Goal: Find specific page/section: Find specific page/section

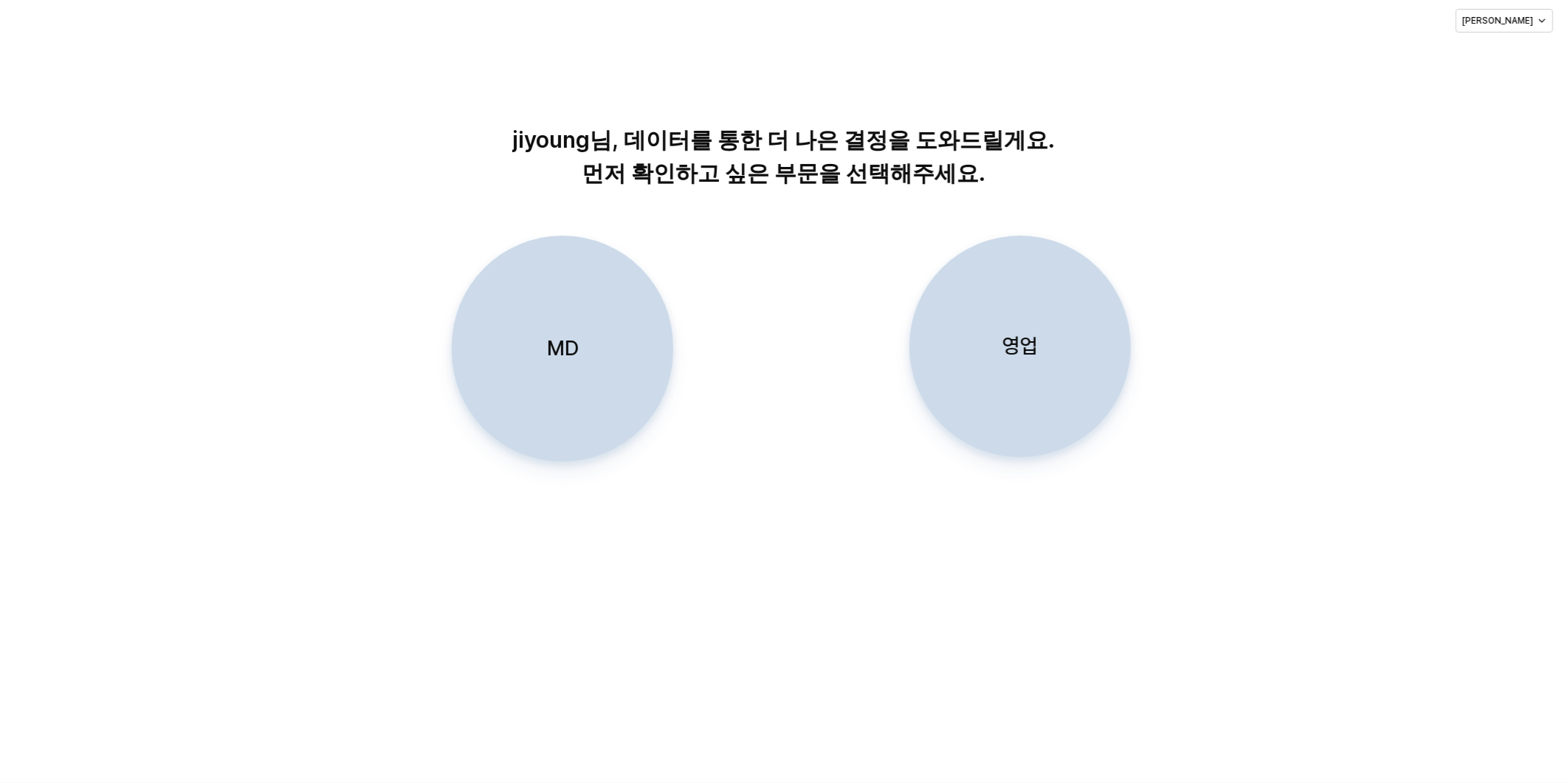
click at [532, 375] on div "MD" at bounding box center [562, 348] width 208 height 224
click at [566, 331] on div "MD" at bounding box center [562, 348] width 208 height 224
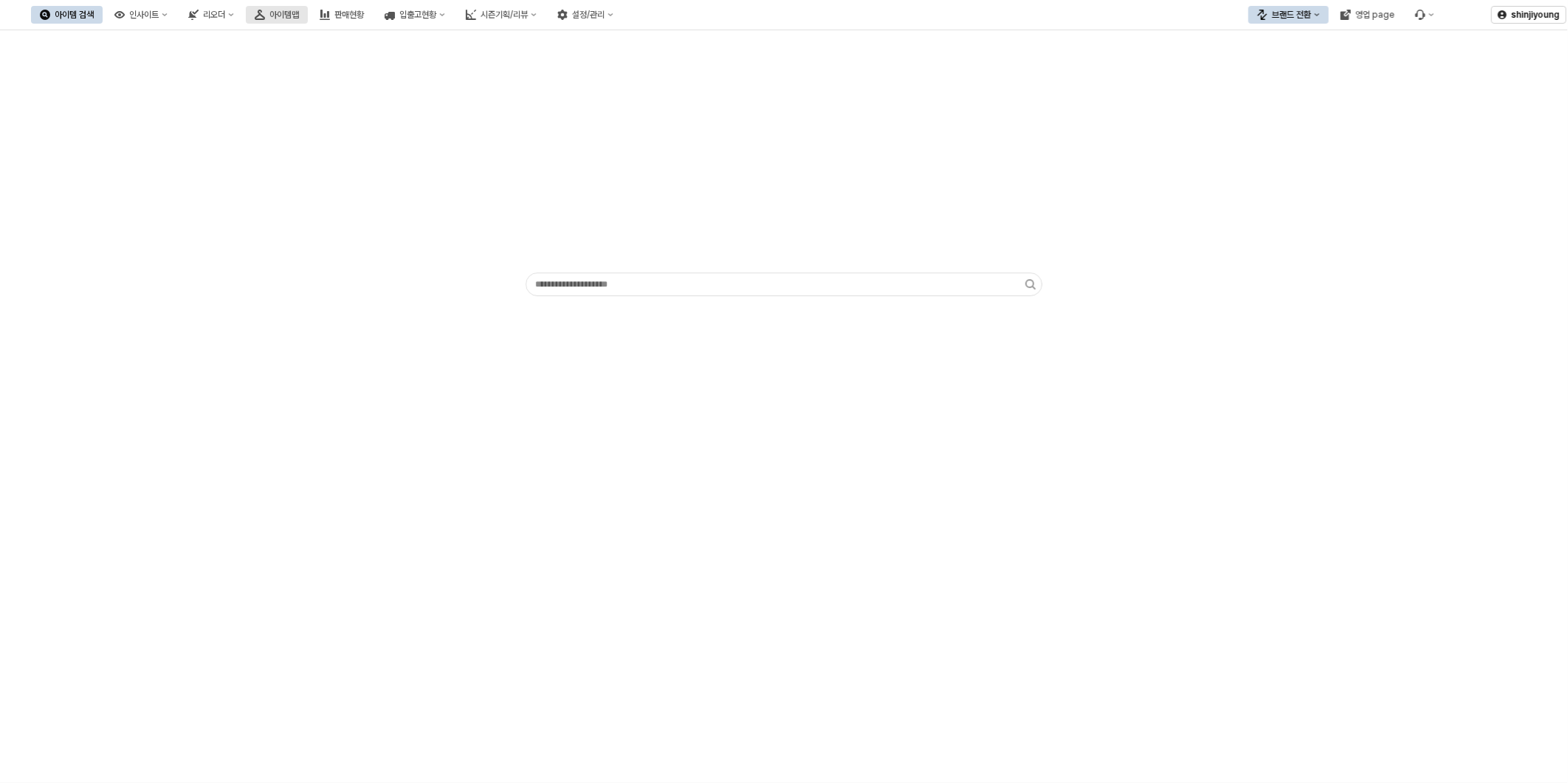
click at [299, 16] on div "아이템맵" at bounding box center [284, 14] width 29 height 10
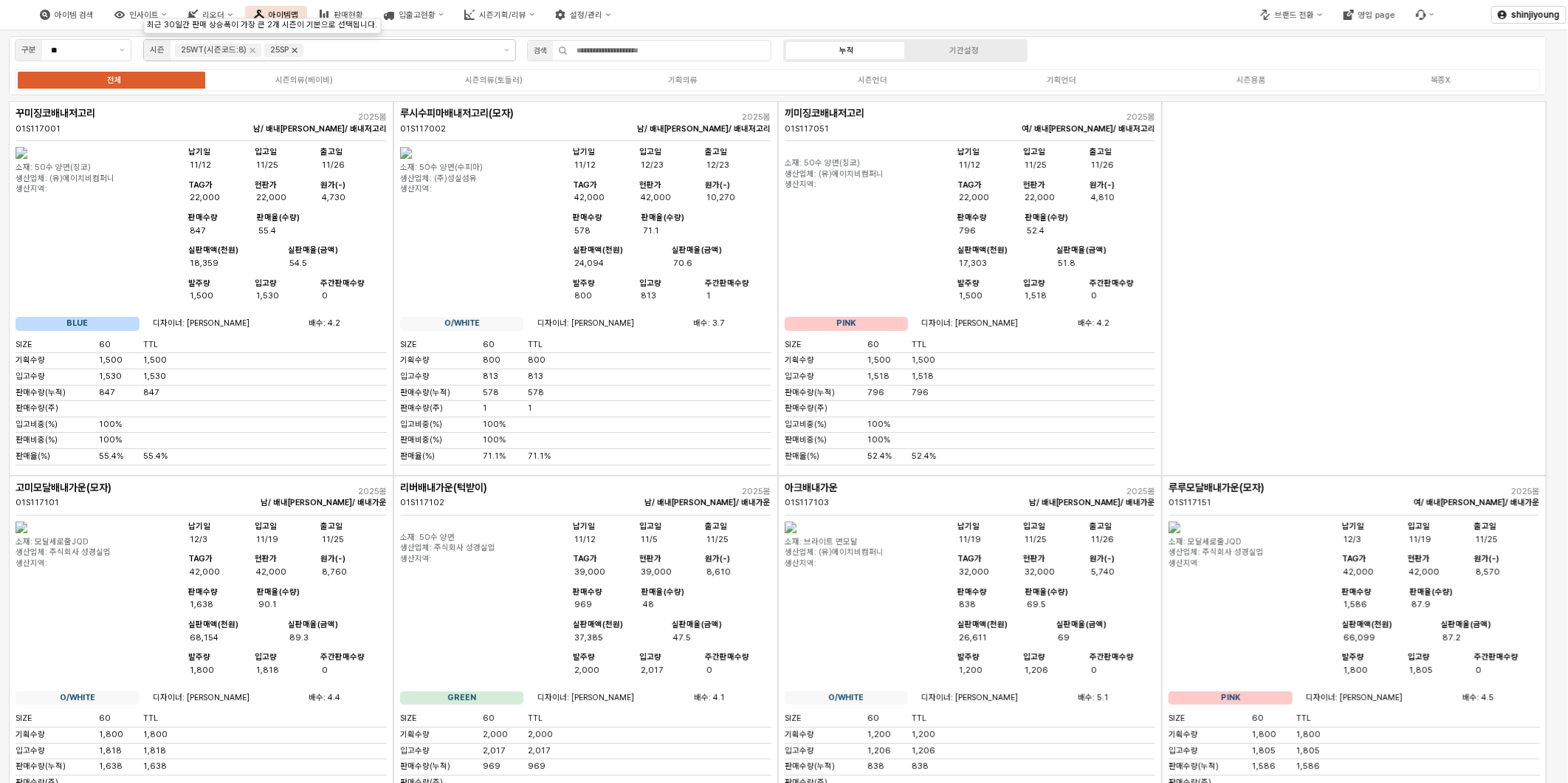
click at [292, 48] on icon "Remove 25SP" at bounding box center [294, 50] width 5 height 5
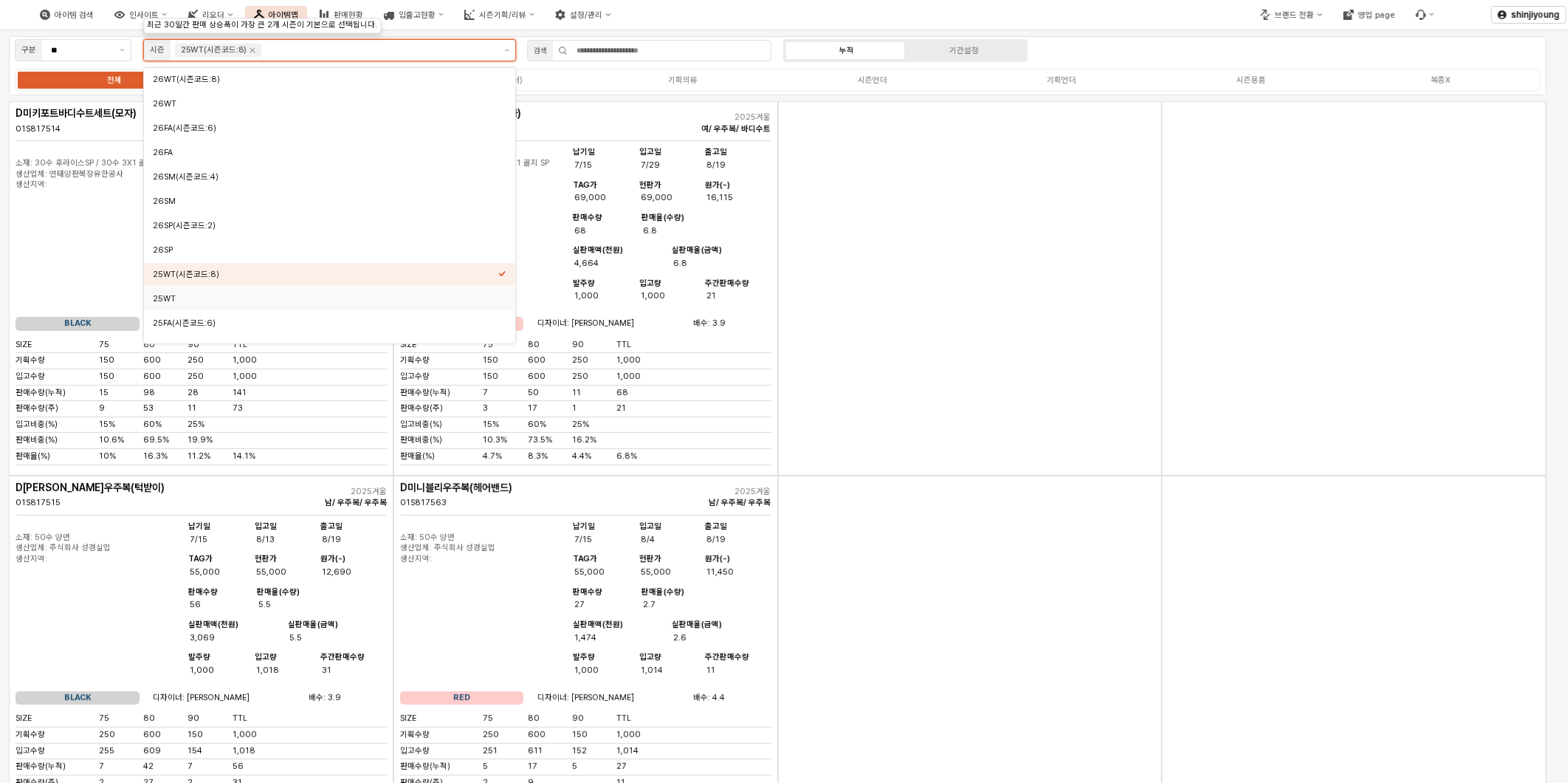
click at [196, 300] on div "25WT" at bounding box center [325, 298] width 345 height 11
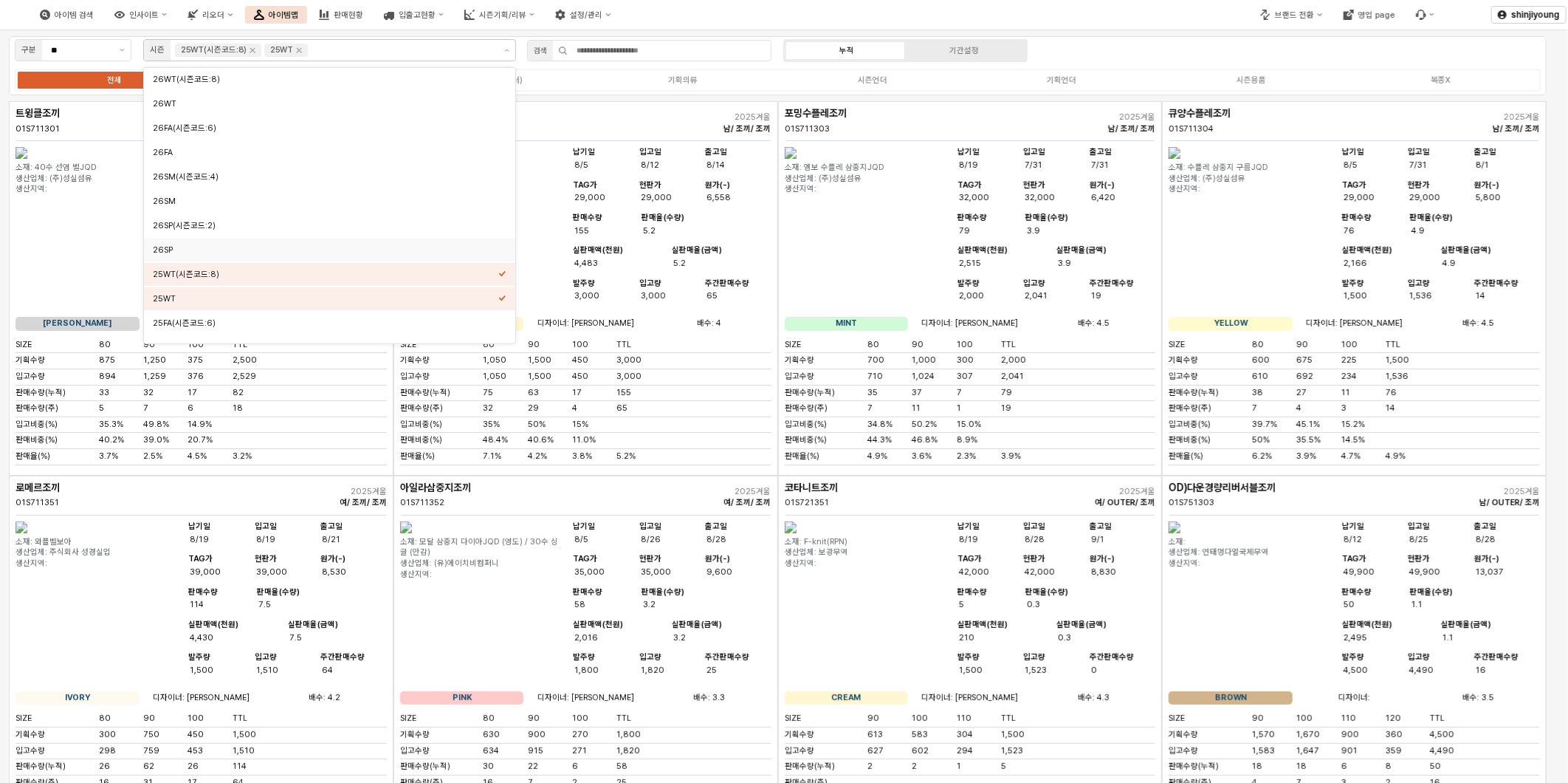
click at [1115, 8] on div "아이템 검색 인사이트 리오더 아이템맵 판매현황 입출고현황 시즌기획/리뷰 설정/관리" at bounding box center [588, 15] width 1176 height 31
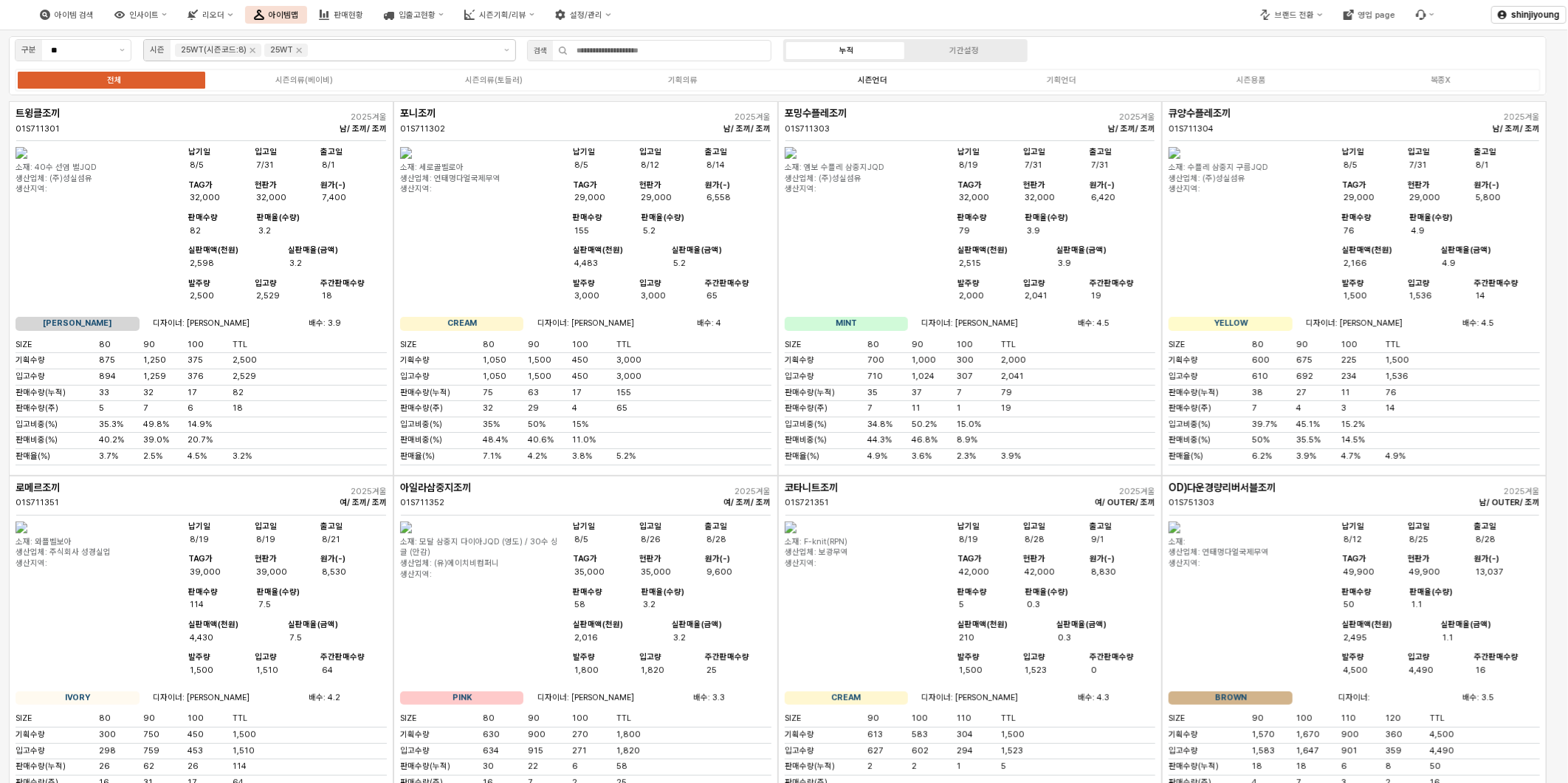
click at [883, 82] on div "시즌언더" at bounding box center [872, 80] width 29 height 9
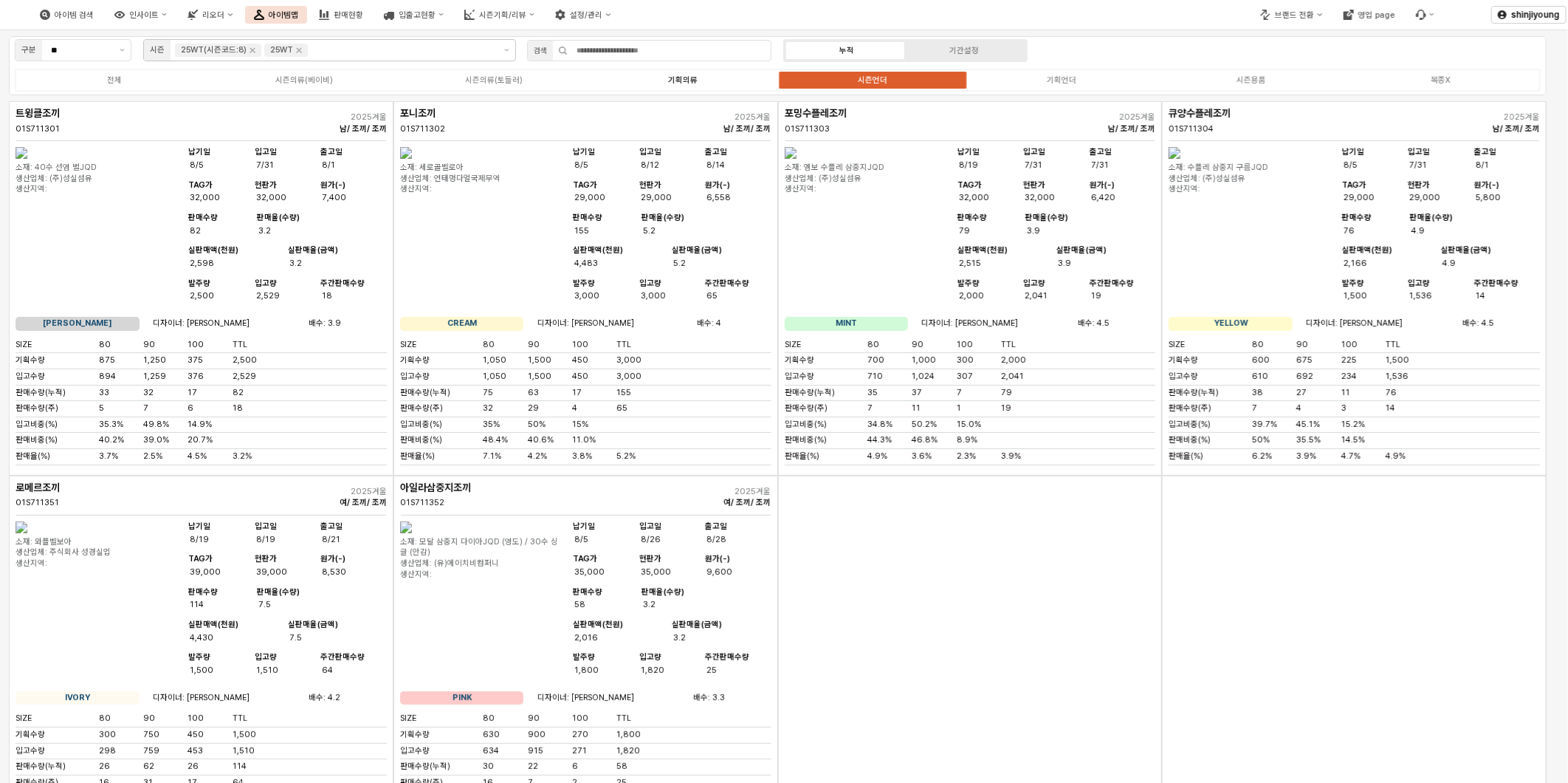
click at [680, 79] on div "기획의류" at bounding box center [683, 80] width 29 height 9
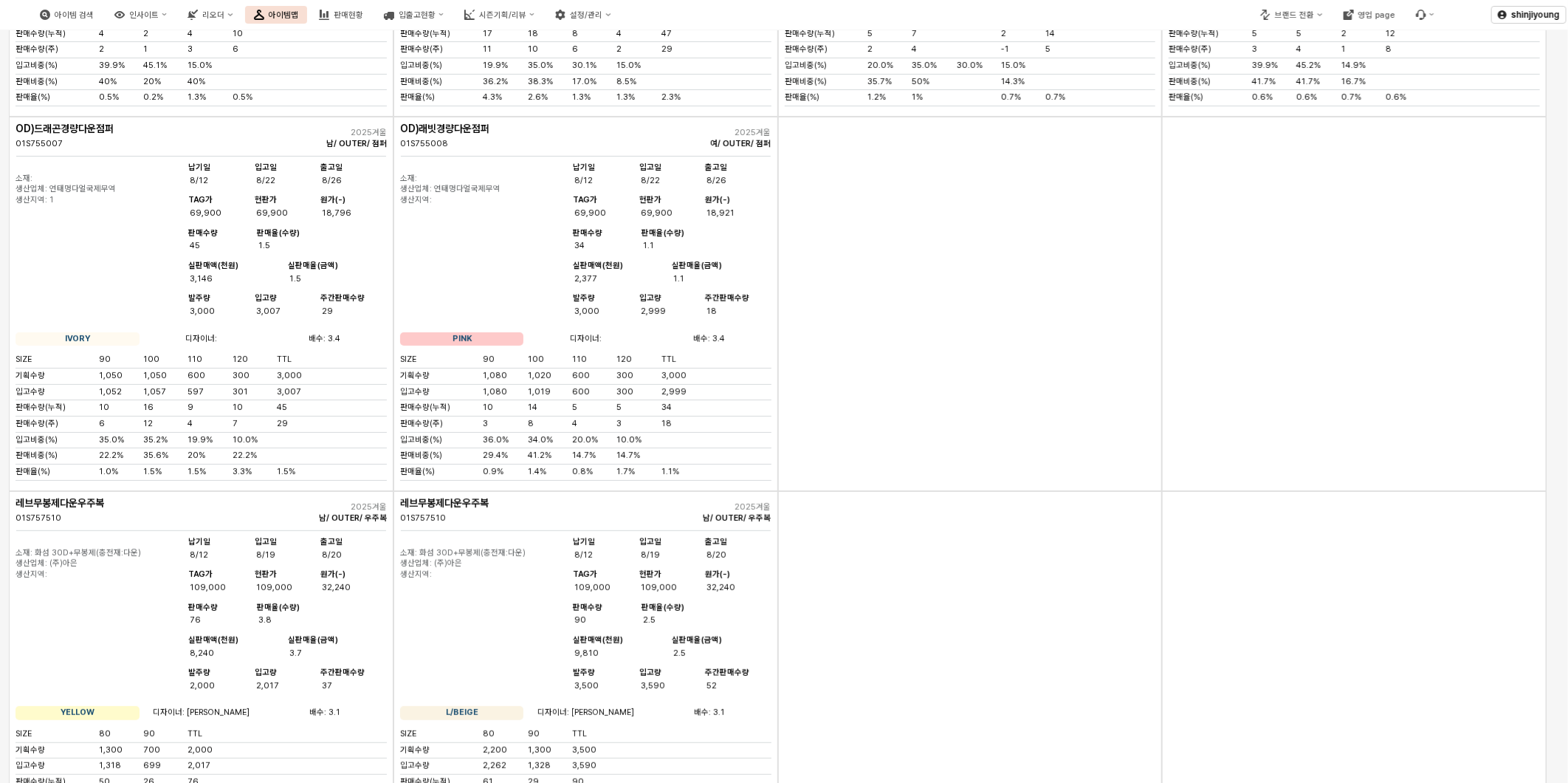
scroll to position [3774, 0]
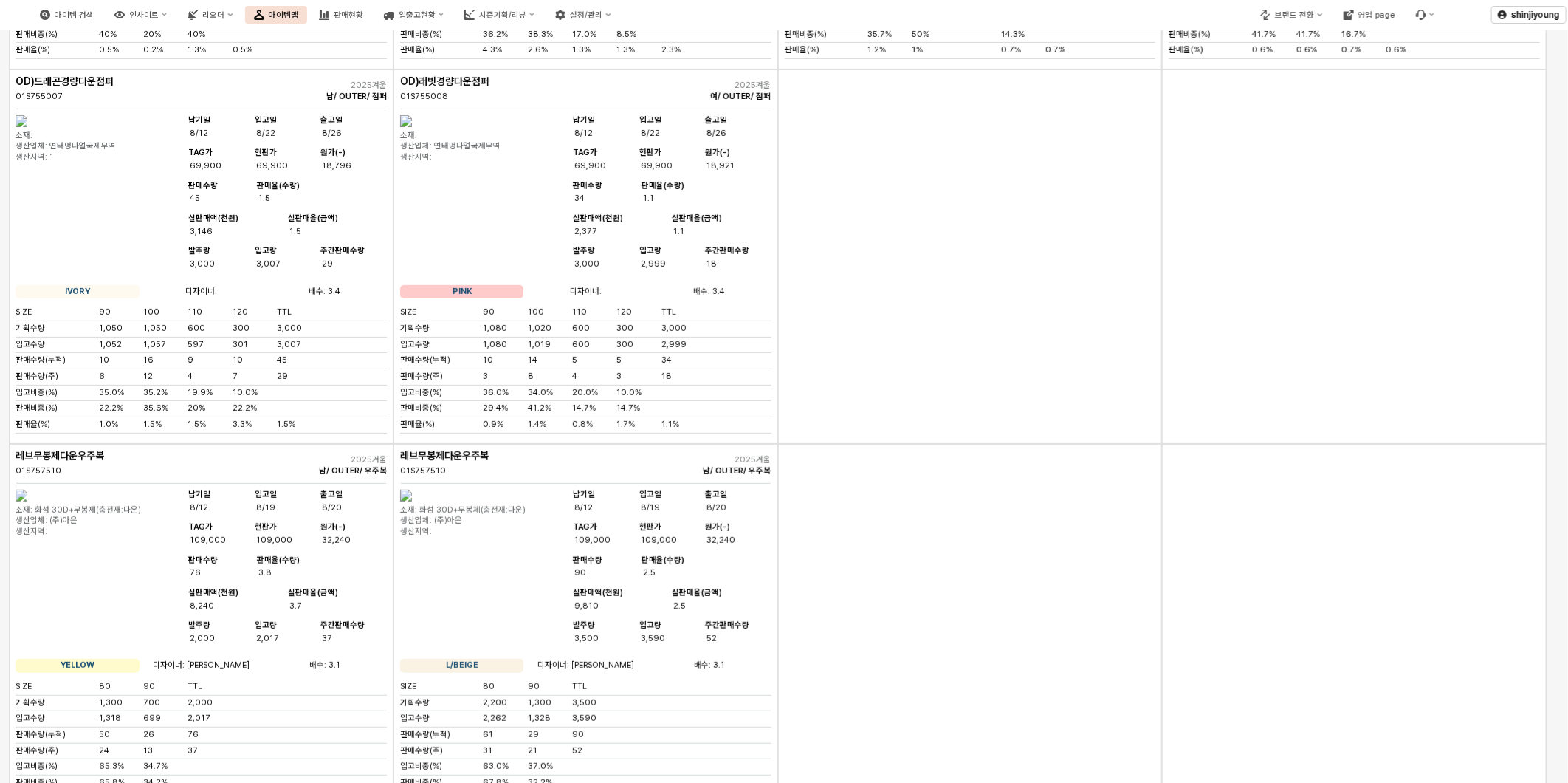
click at [1252, 444] on div "App Frame" at bounding box center [1354, 257] width 384 height 375
click at [1026, 444] on div "App Frame" at bounding box center [970, 257] width 384 height 375
click at [1063, 444] on div "App Frame" at bounding box center [970, 257] width 384 height 375
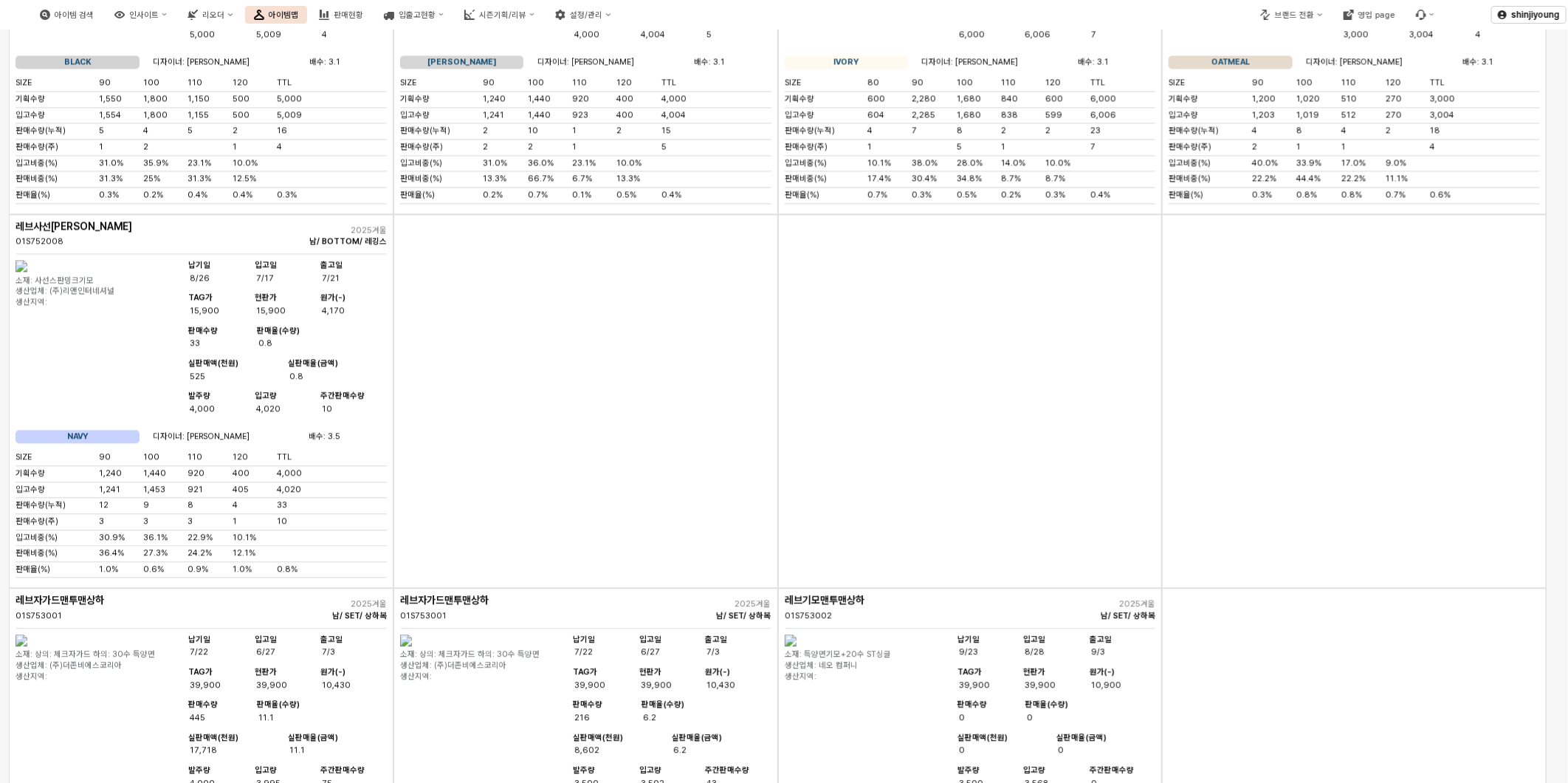
scroll to position [2132, 0]
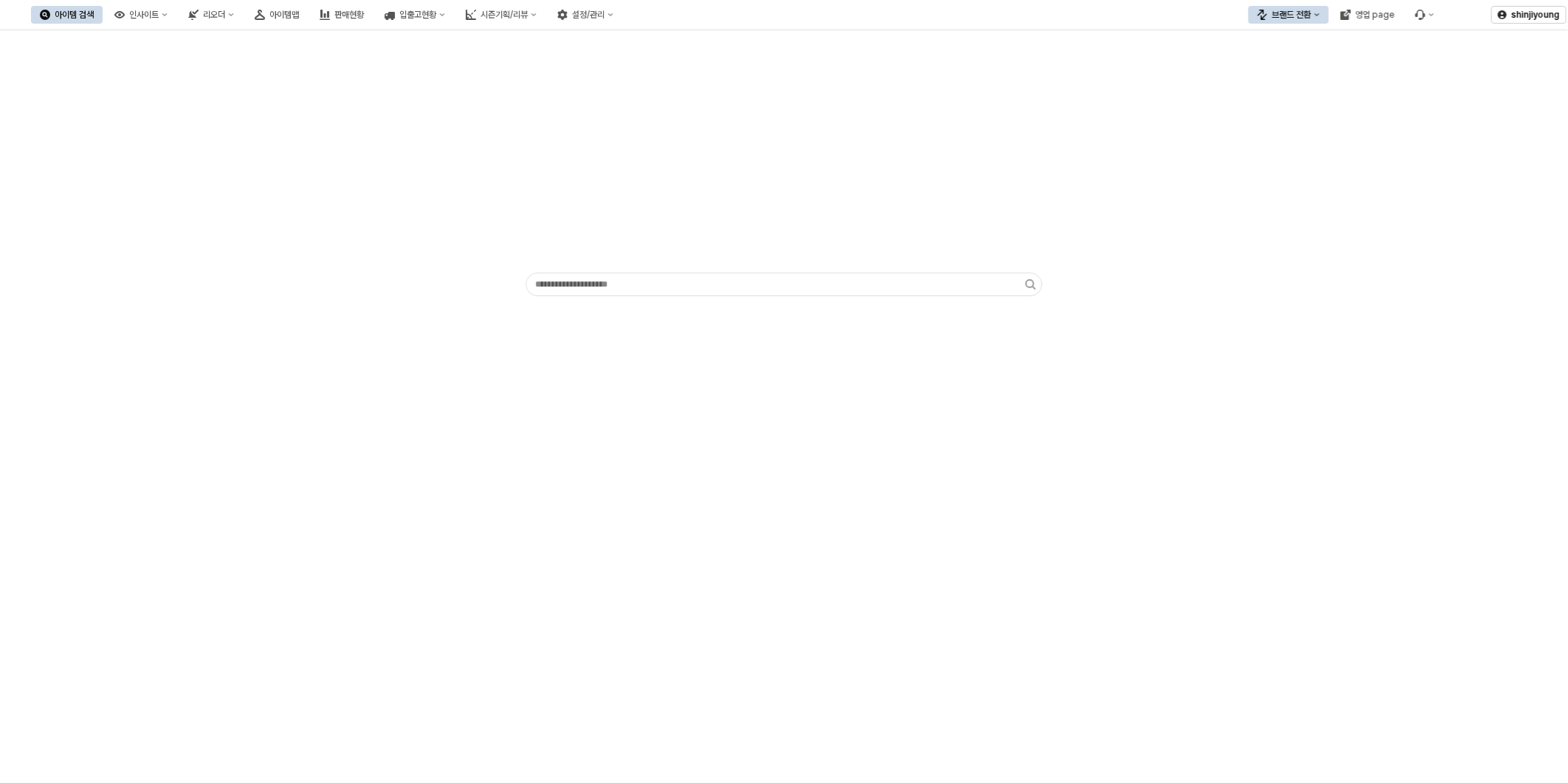
click at [1462, 334] on div "App Frame" at bounding box center [784, 188] width 1568 height 316
click at [657, 546] on div "App Frame" at bounding box center [784, 406] width 1568 height 752
click at [645, 482] on div "App Frame" at bounding box center [784, 406] width 1568 height 752
click at [1268, 19] on button "브랜드 전환" at bounding box center [1288, 15] width 80 height 18
click at [1280, 86] on div "디즈니" at bounding box center [1303, 91] width 90 height 12
